Goal: Navigation & Orientation: Find specific page/section

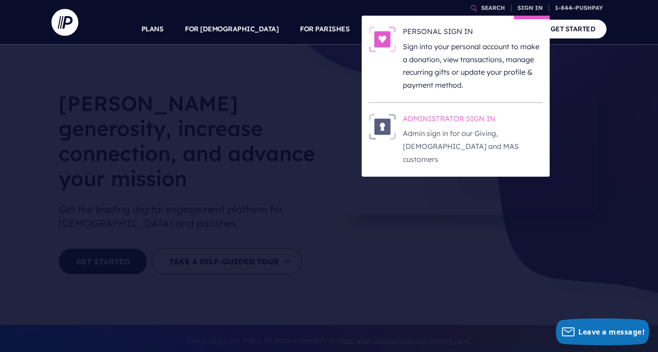
click at [464, 127] on p "Admin sign in for our Giving, [DEMOGRAPHIC_DATA] and MAS customers" at bounding box center [473, 146] width 140 height 38
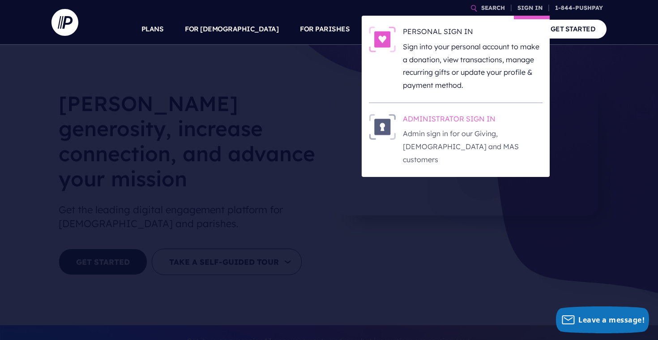
click at [414, 118] on h6 "ADMINISTRATOR SIGN IN" at bounding box center [473, 120] width 140 height 13
click at [444, 127] on p "Admin sign in for our Giving, [DEMOGRAPHIC_DATA] and MAS customers" at bounding box center [473, 146] width 140 height 38
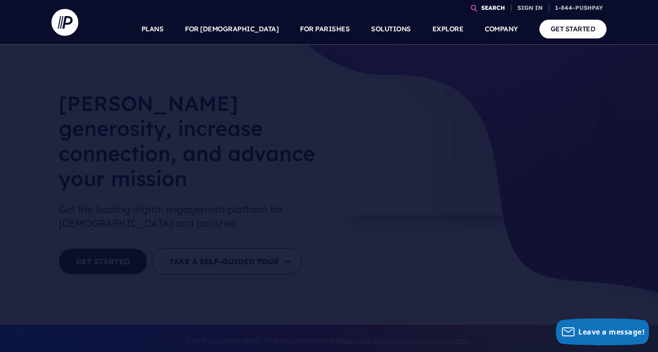
click at [494, 9] on link "SEARCH" at bounding box center [493, 8] width 31 height 16
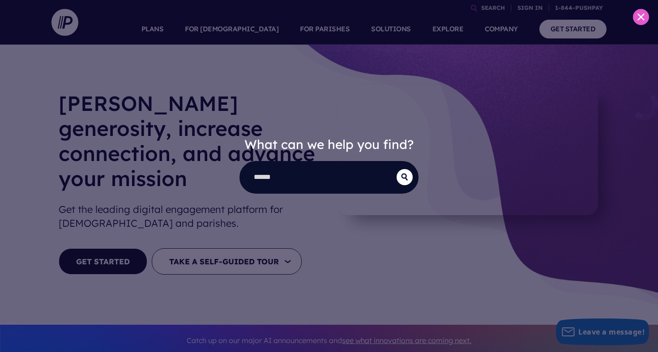
click at [529, 8] on div "What can we help you find?" at bounding box center [329, 176] width 658 height 352
click at [353, 135] on div "What can we help you find?" at bounding box center [329, 176] width 658 height 352
click at [461, 163] on div "What can we help you find?" at bounding box center [329, 176] width 658 height 352
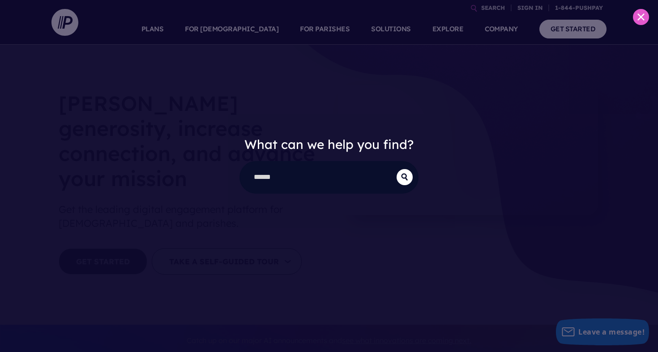
click at [639, 18] on icon at bounding box center [640, 16] width 7 height 7
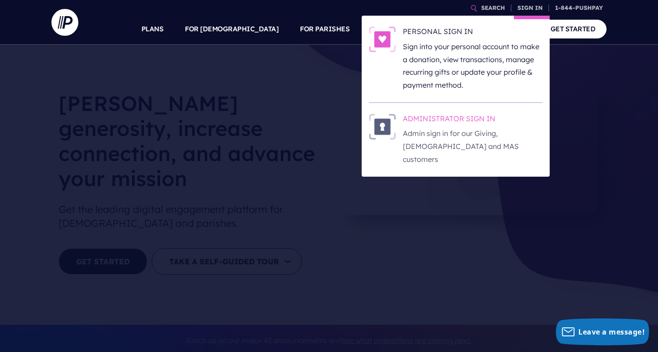
click at [395, 121] on img at bounding box center [382, 127] width 27 height 26
click at [440, 114] on h6 "ADMINISTRATOR SIGN IN" at bounding box center [473, 120] width 140 height 13
click at [438, 117] on h6 "ADMINISTRATOR SIGN IN" at bounding box center [473, 120] width 140 height 13
